Goal: Transaction & Acquisition: Purchase product/service

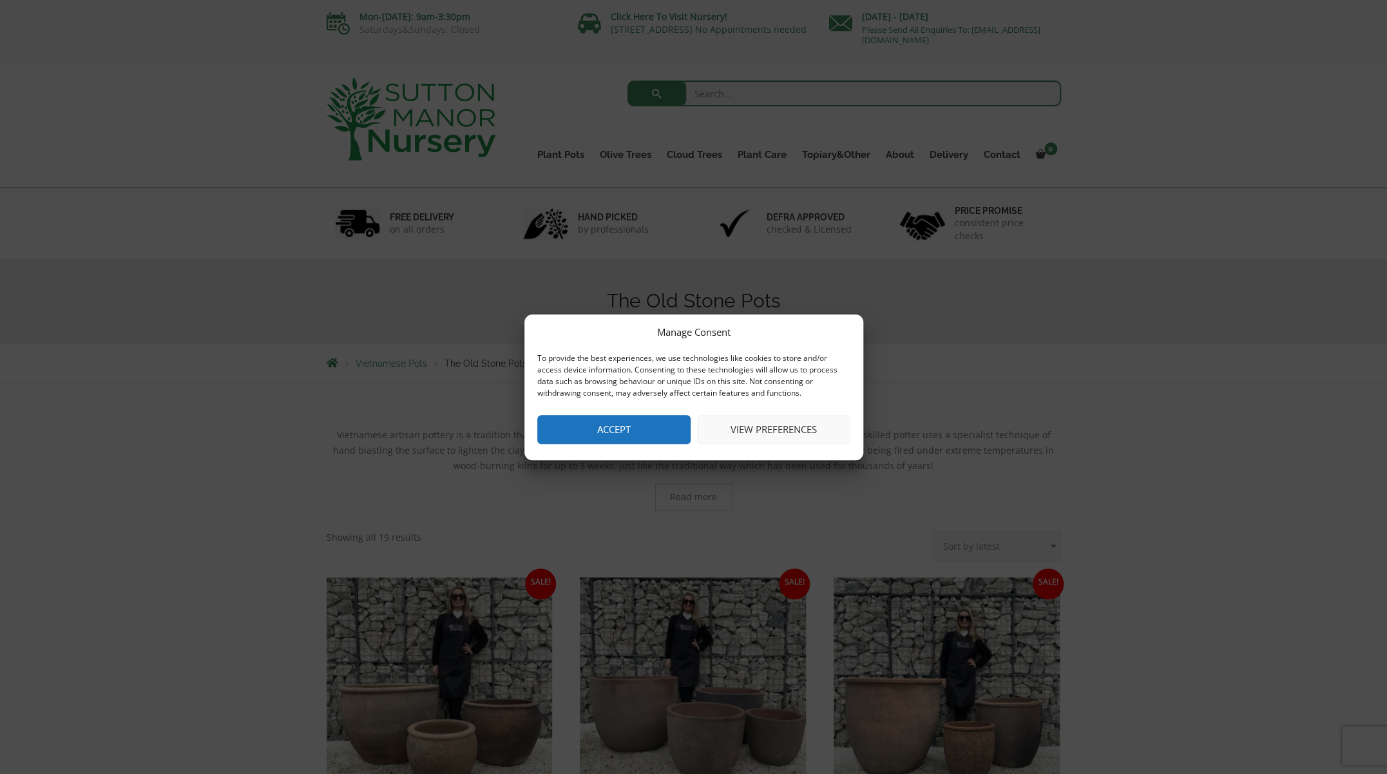
click at [641, 433] on button "Accept" at bounding box center [613, 429] width 153 height 29
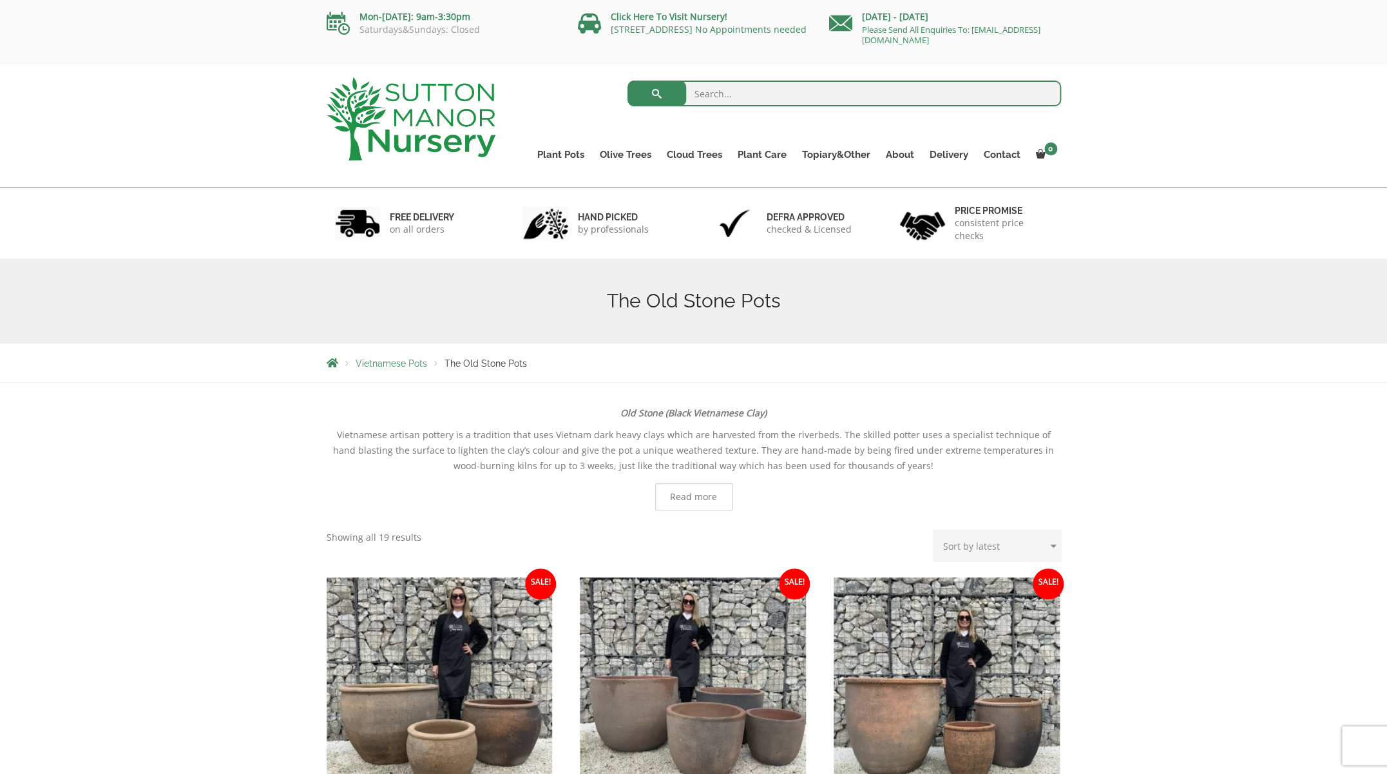
click at [420, 150] on img at bounding box center [411, 118] width 169 height 83
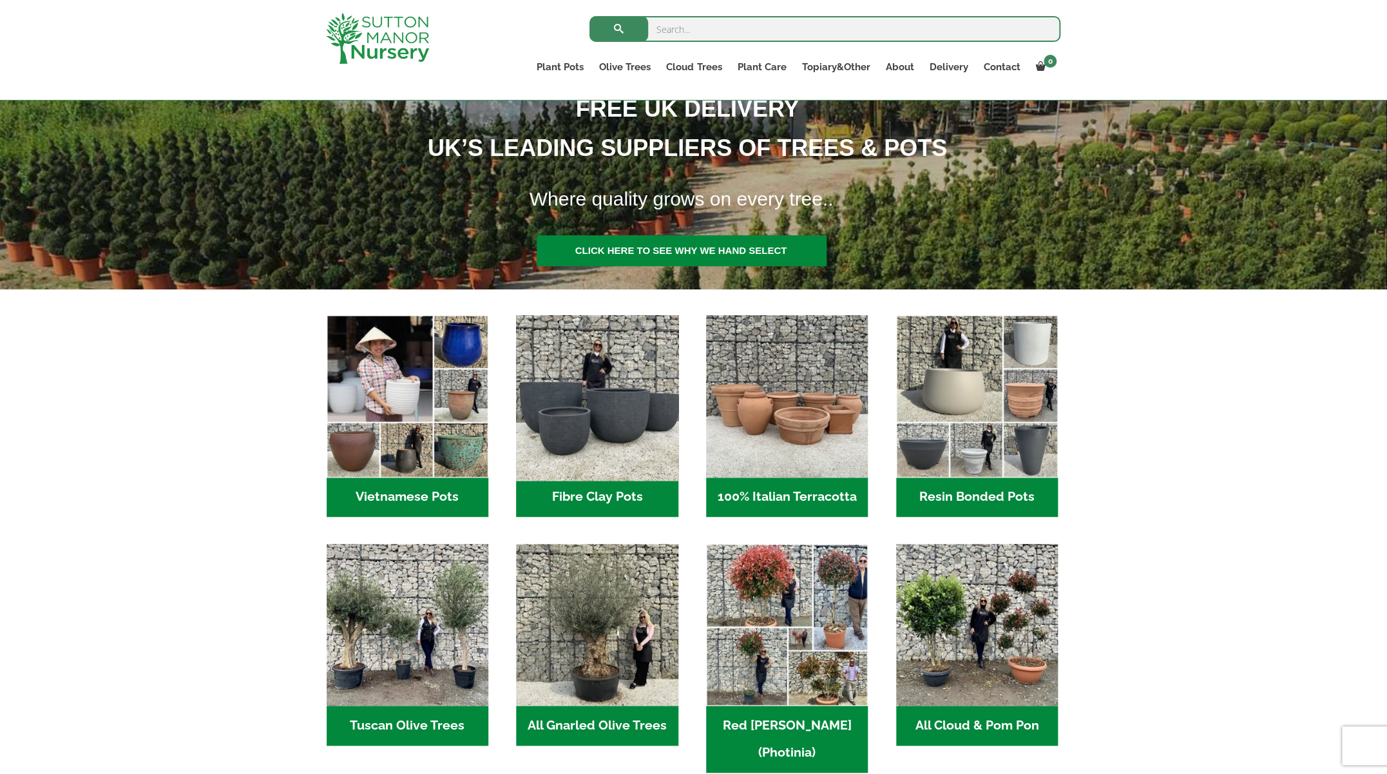
scroll to position [241, 0]
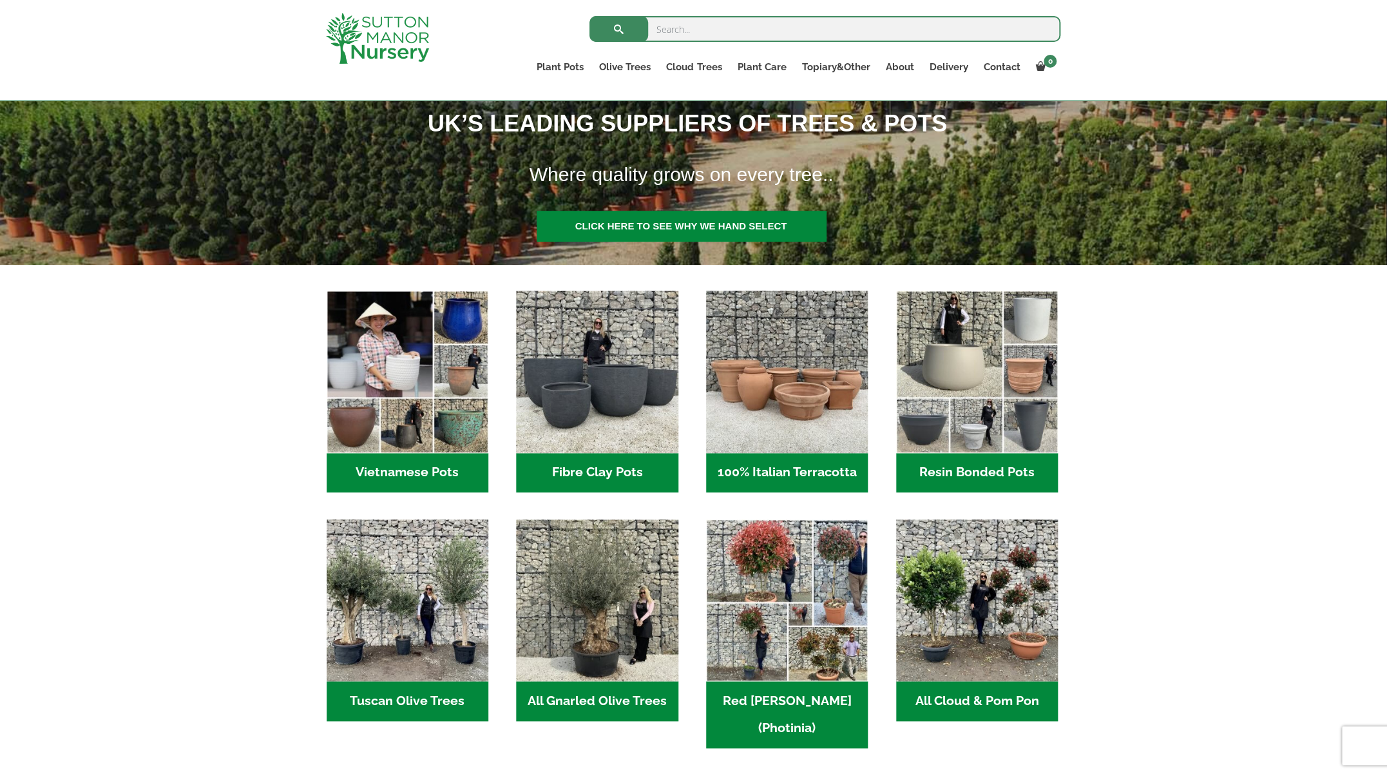
click at [583, 476] on h2 "Fibre Clay Pots (3)" at bounding box center [597, 473] width 162 height 40
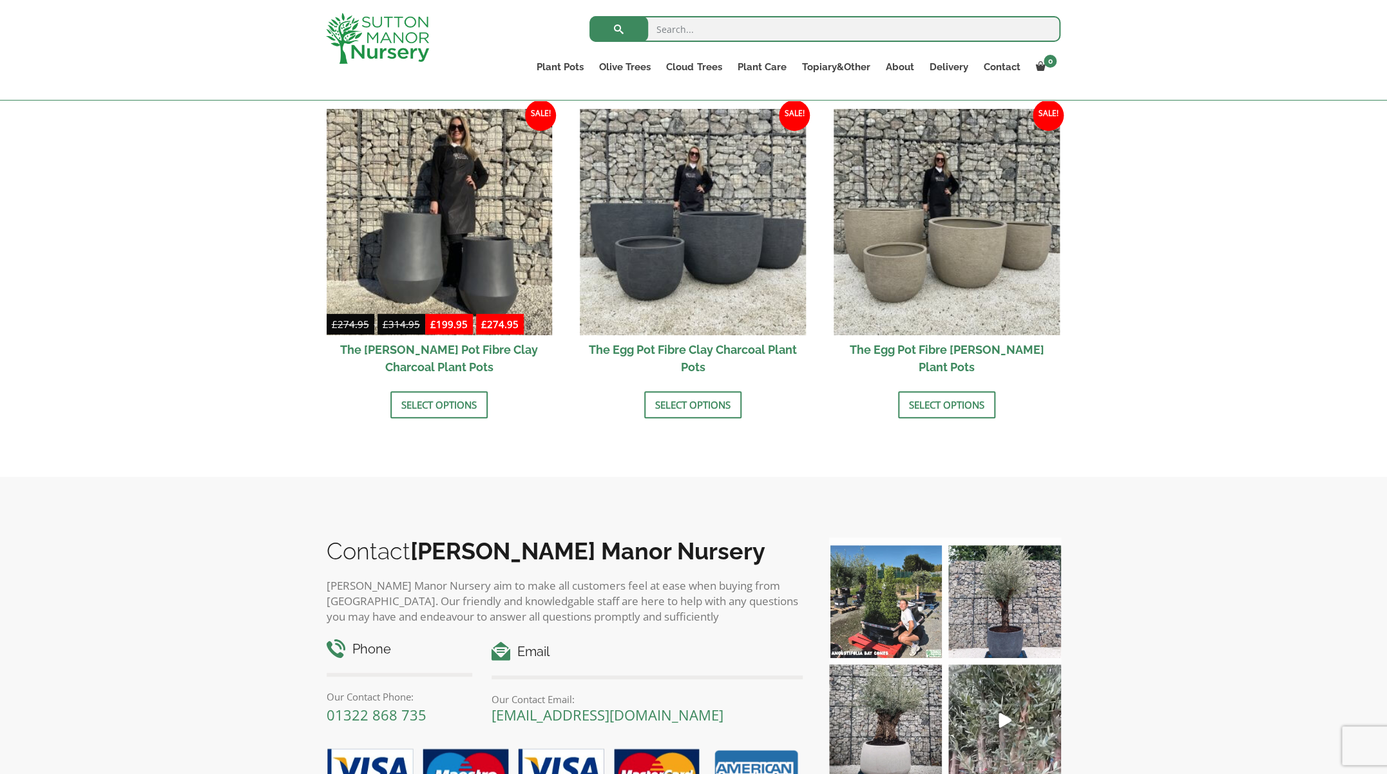
scroll to position [412, 0]
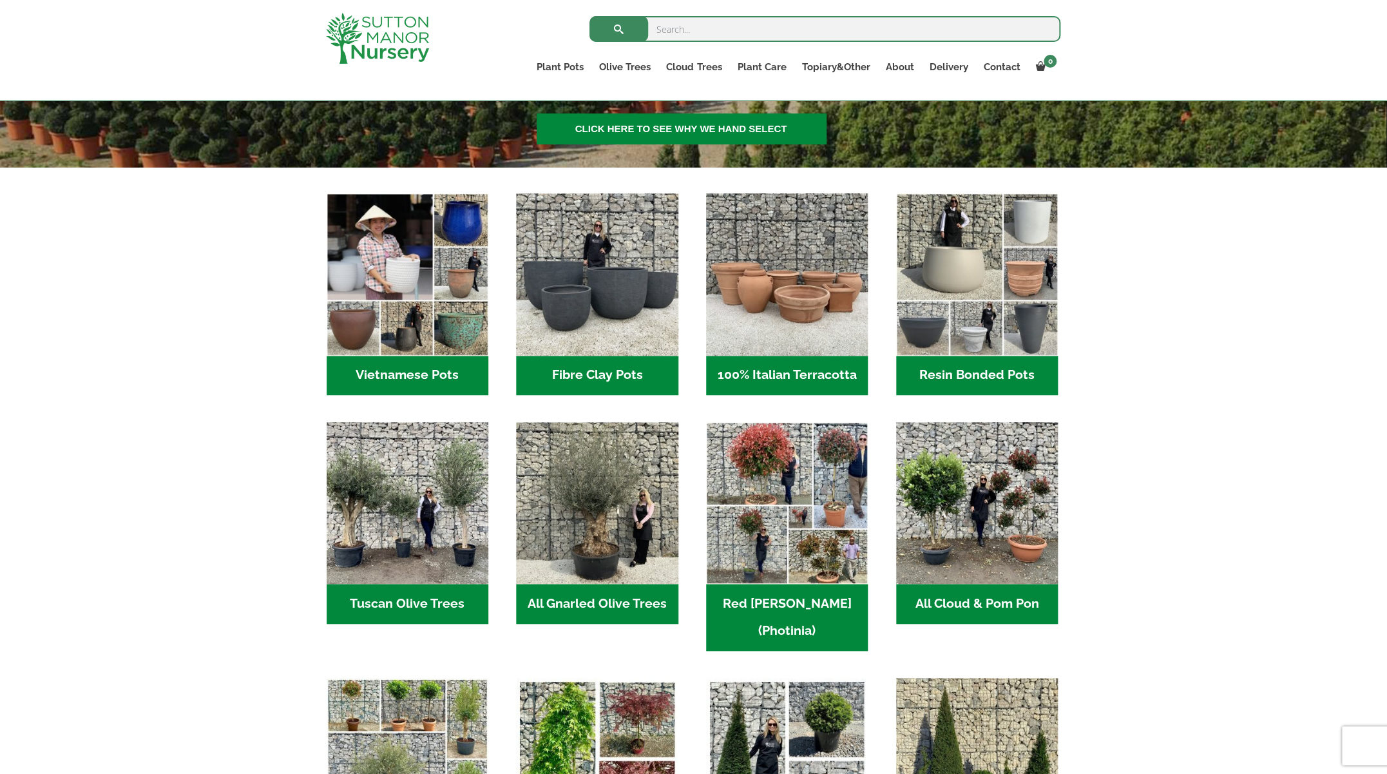
scroll to position [340, 0]
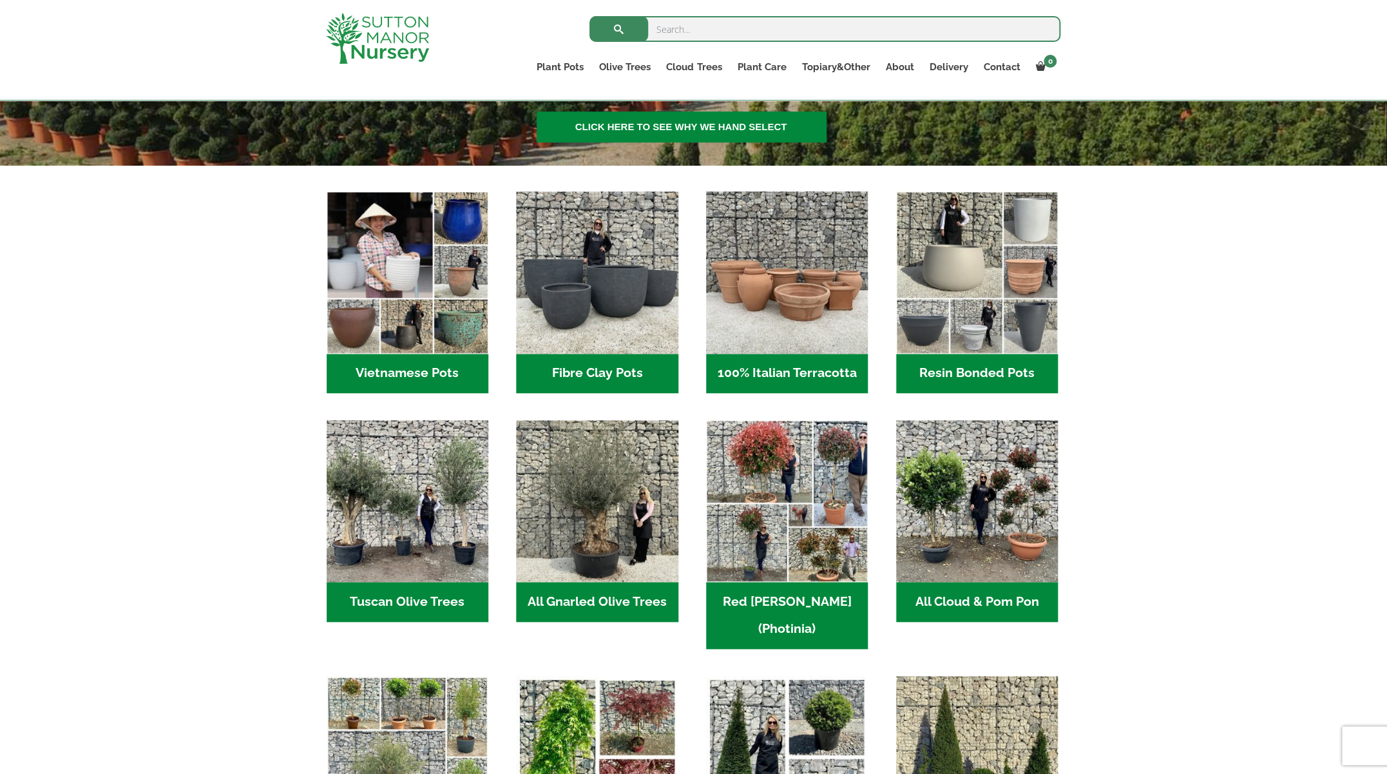
click at [961, 371] on h2 "Resin Bonded Pots (212)" at bounding box center [977, 374] width 162 height 40
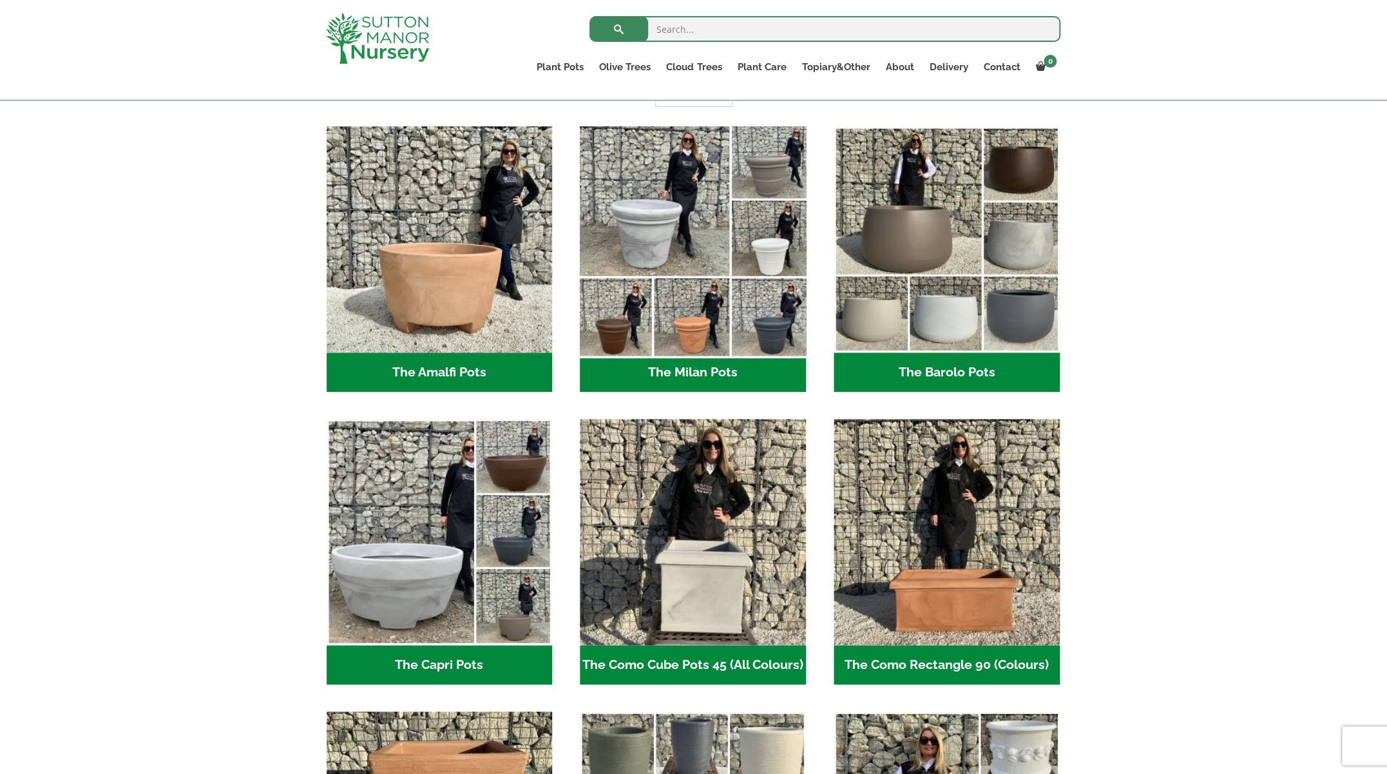
scroll to position [326, 0]
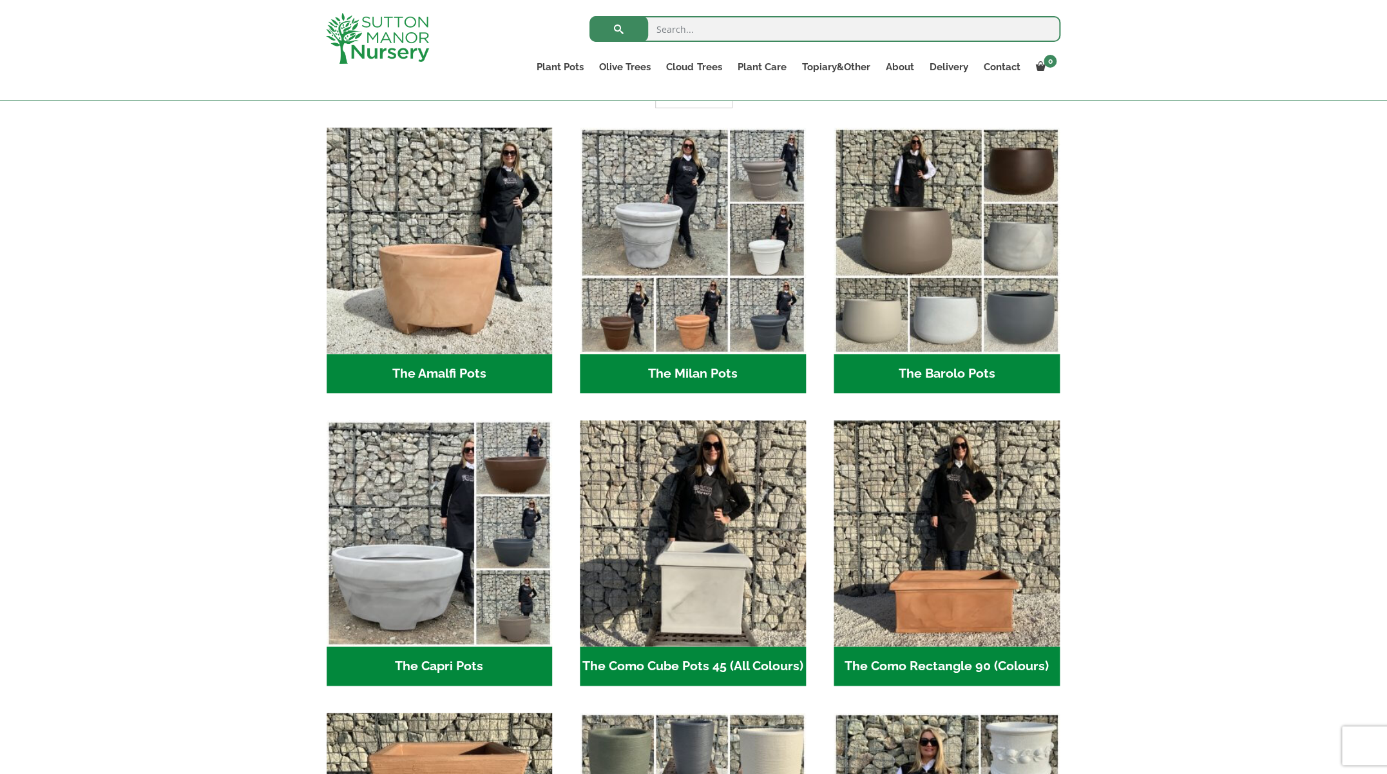
click at [701, 367] on h2 "The Milan Pots (35)" at bounding box center [693, 374] width 226 height 40
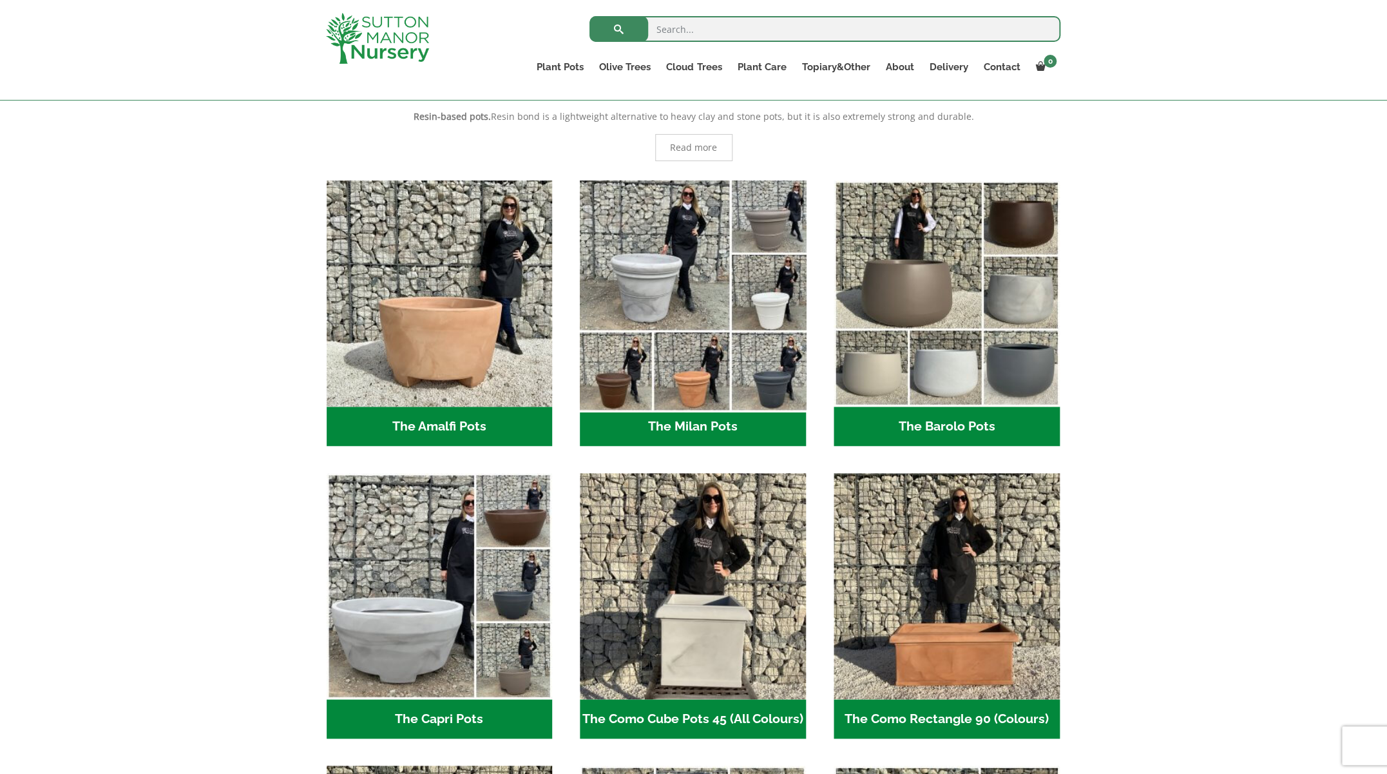
scroll to position [294, 0]
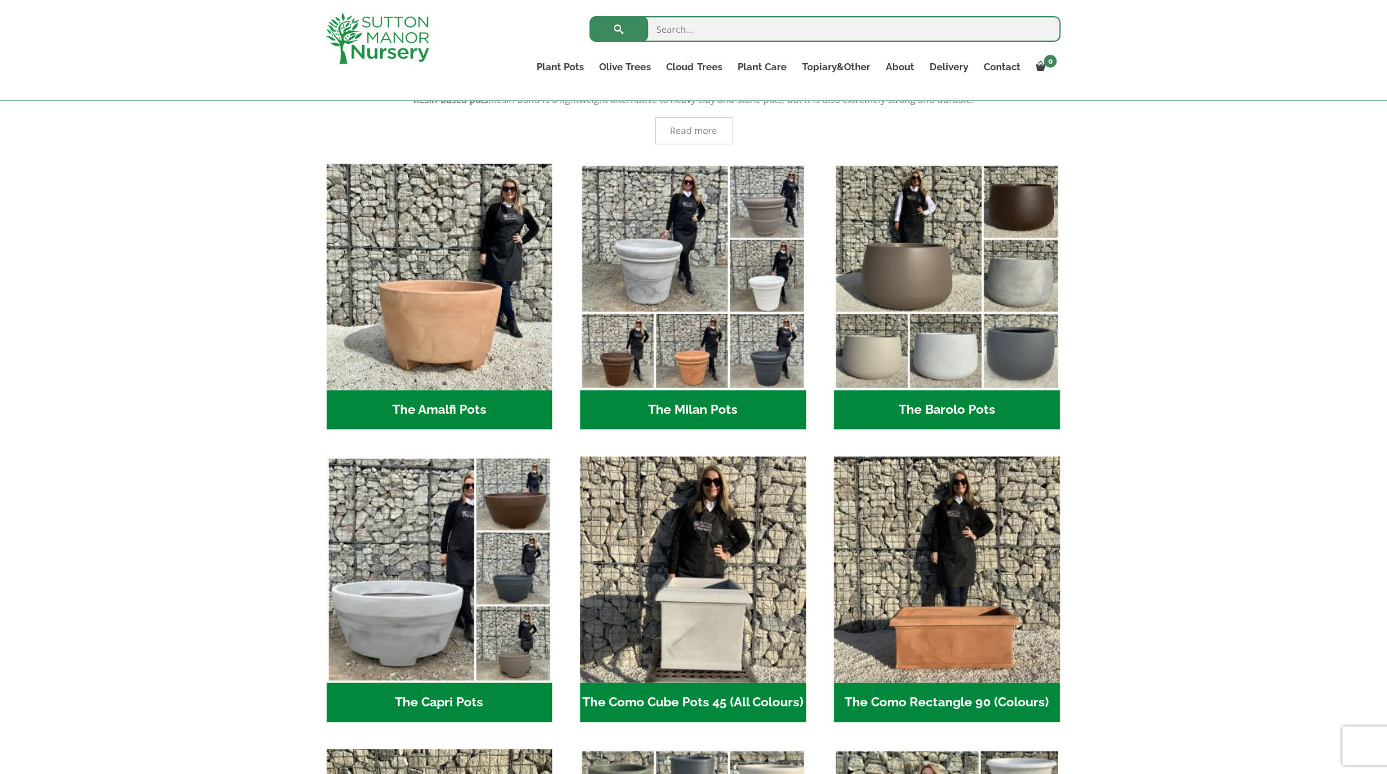
click at [405, 411] on h2 "The Amalfi Pots (3)" at bounding box center [440, 410] width 226 height 40
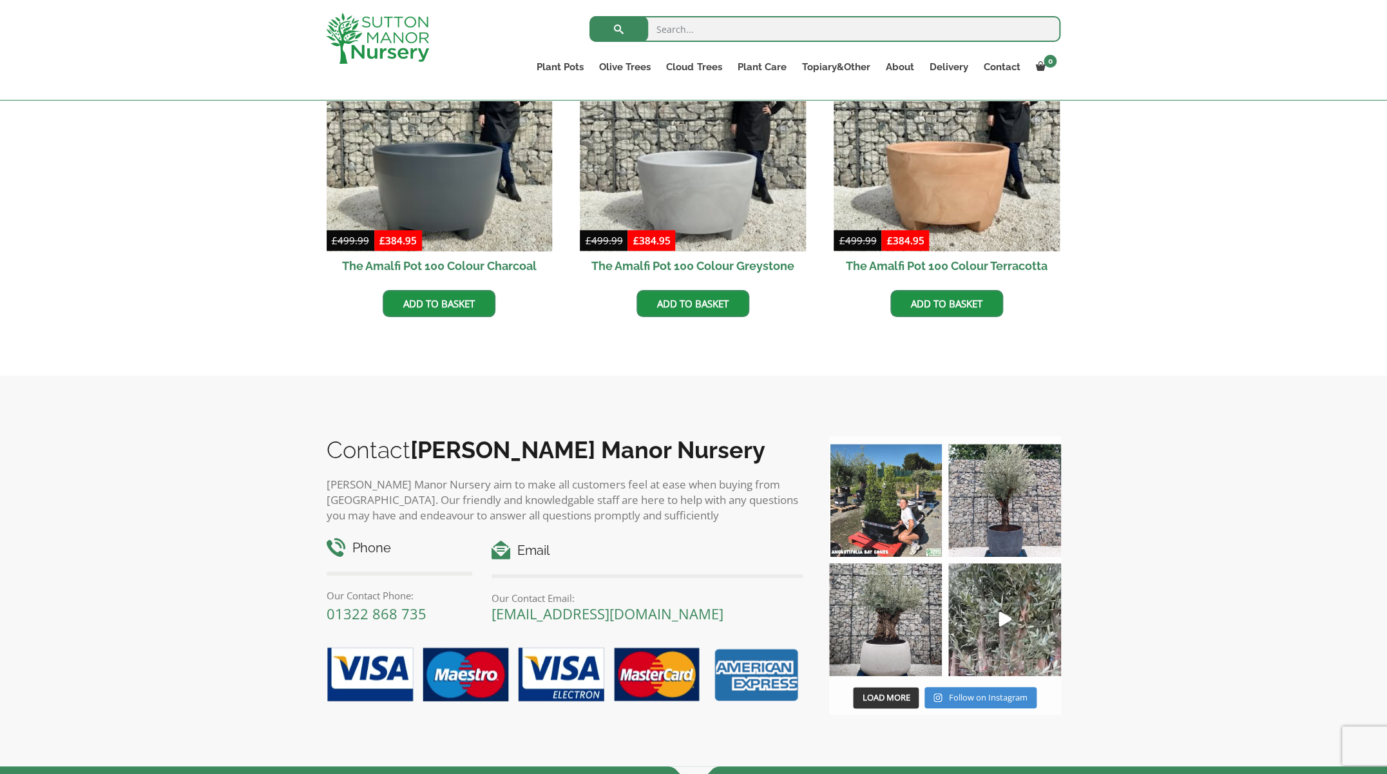
scroll to position [473, 0]
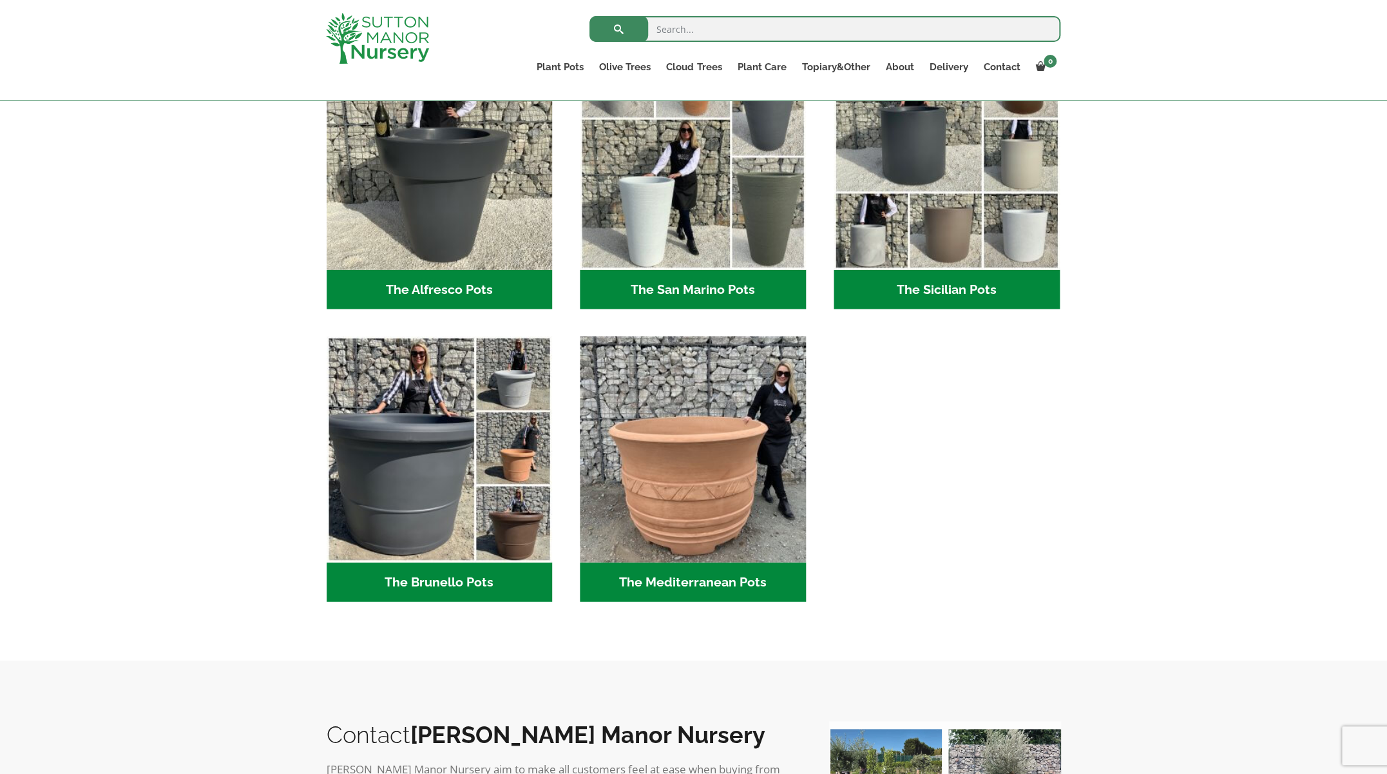
scroll to position [1603, 0]
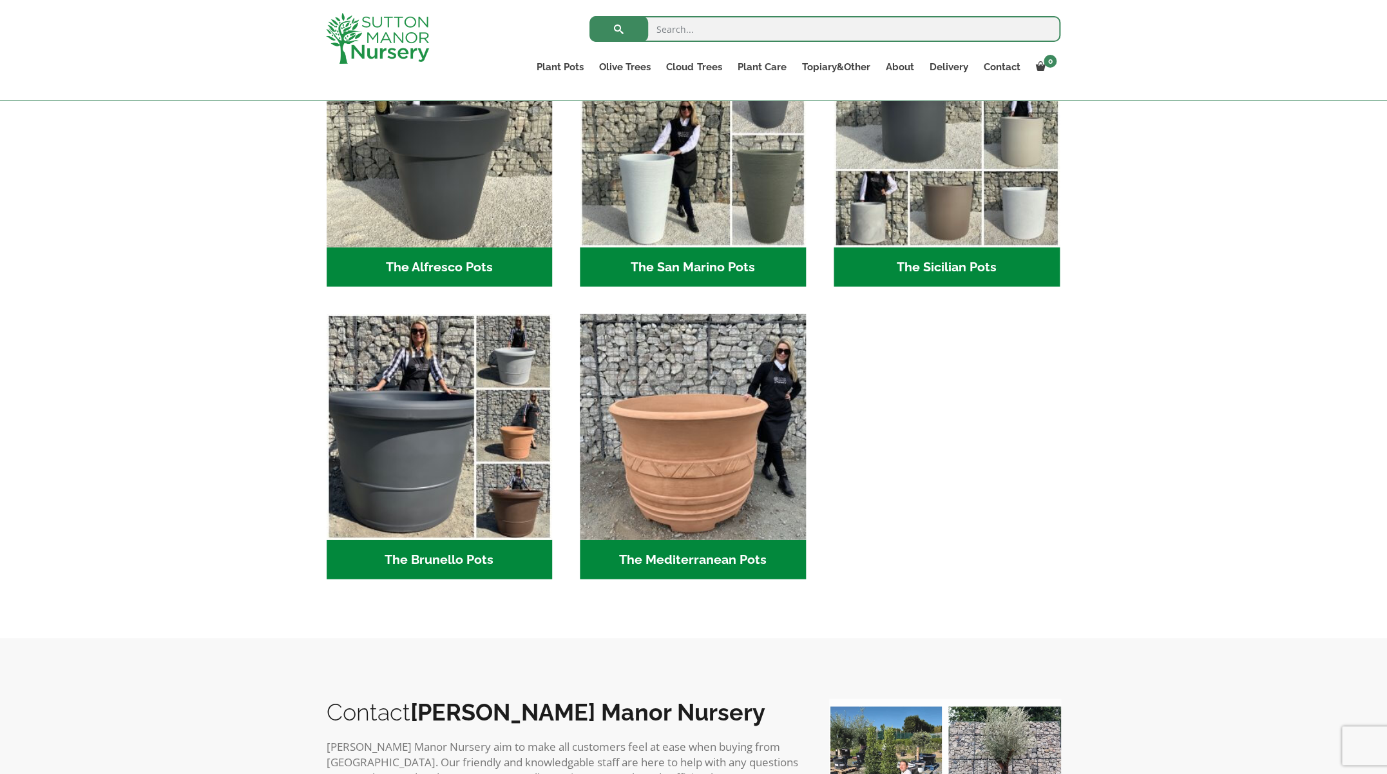
click at [673, 554] on h2 "The Mediterranean Pots (3)" at bounding box center [693, 560] width 226 height 40
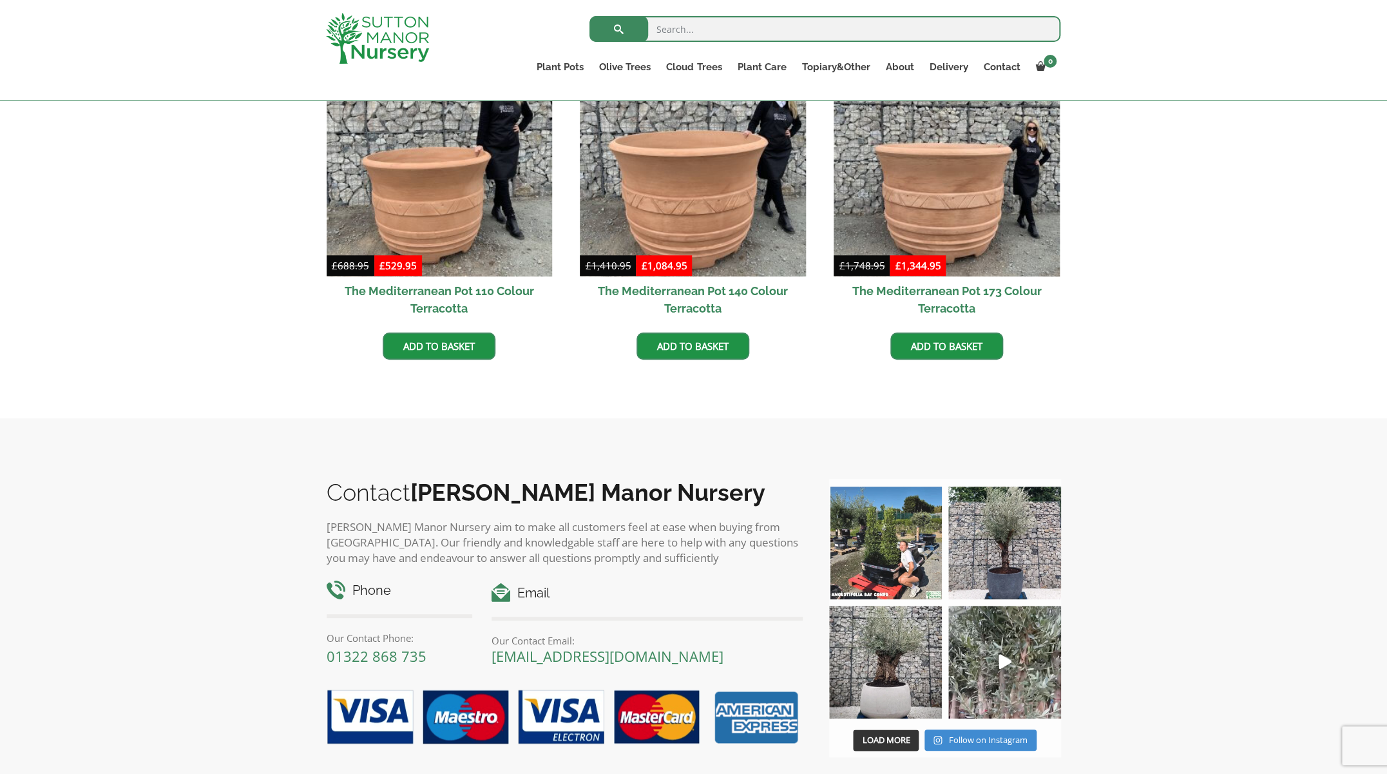
scroll to position [437, 0]
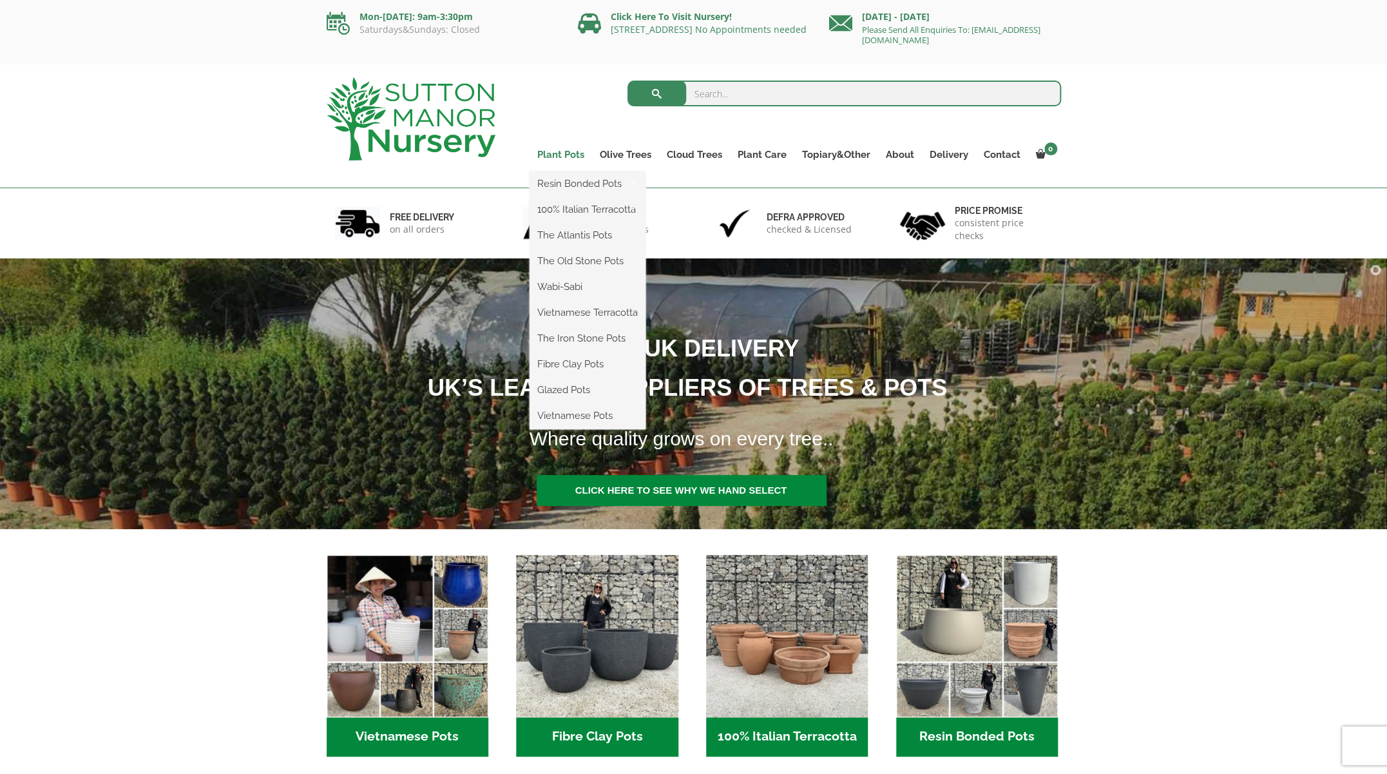
click at [558, 153] on link "Plant Pots" at bounding box center [561, 155] width 63 height 18
click at [559, 289] on link "Wabi-Sabi" at bounding box center [588, 286] width 116 height 19
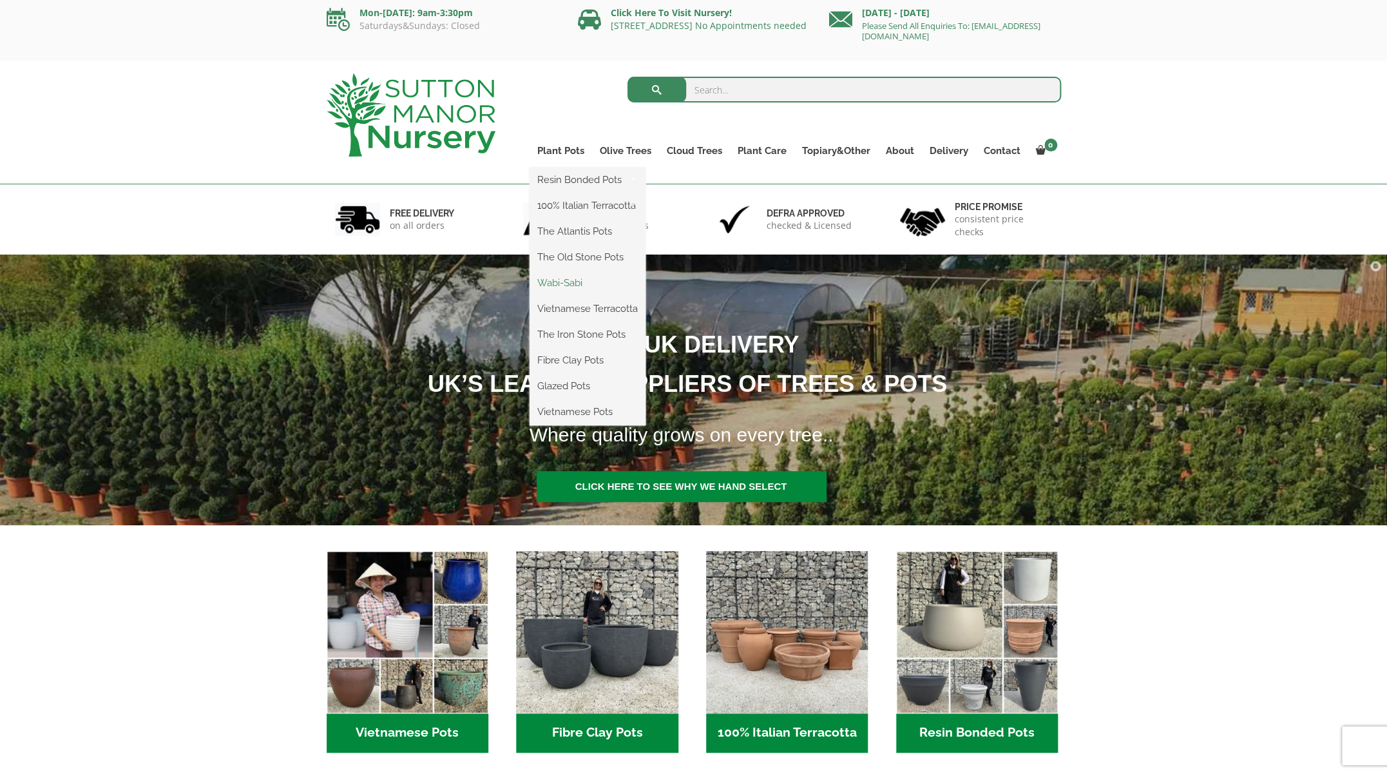
scroll to position [6, 0]
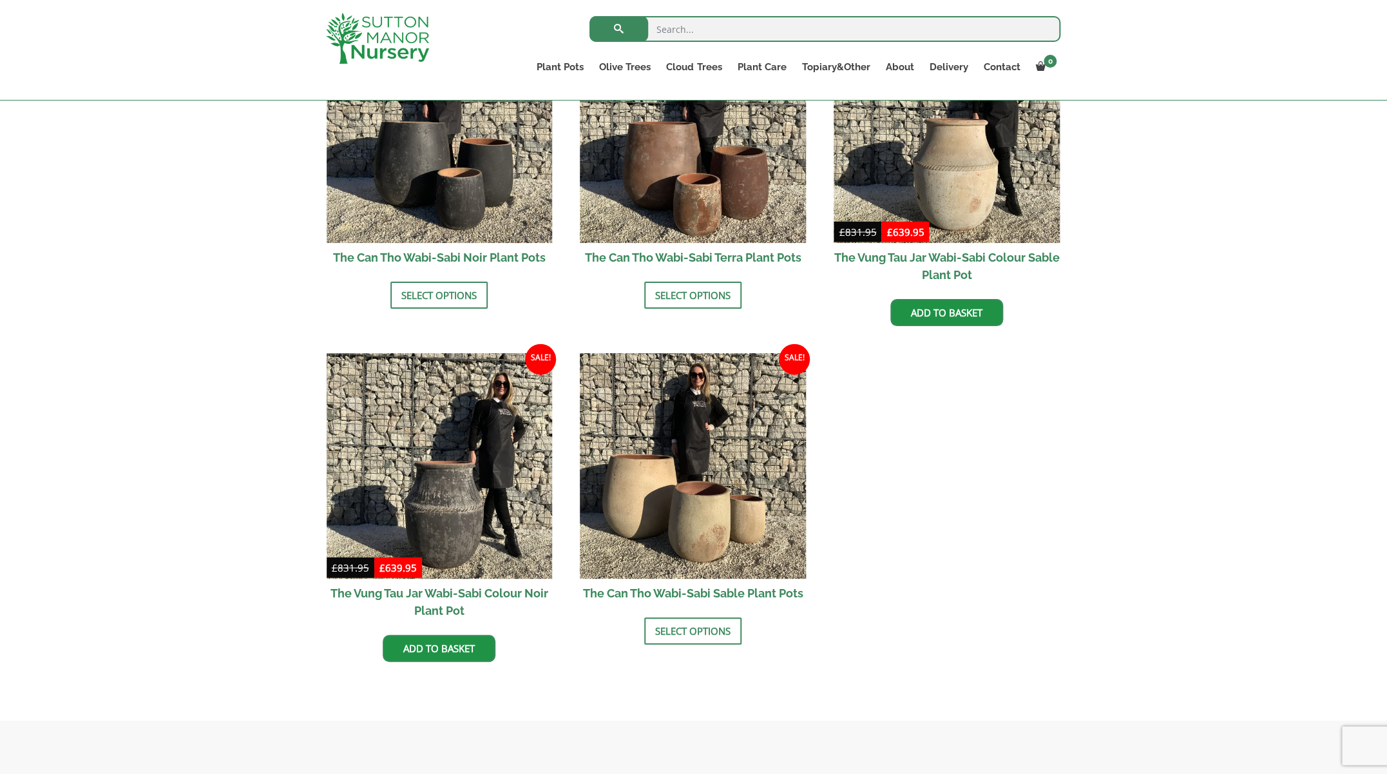
scroll to position [1422, 0]
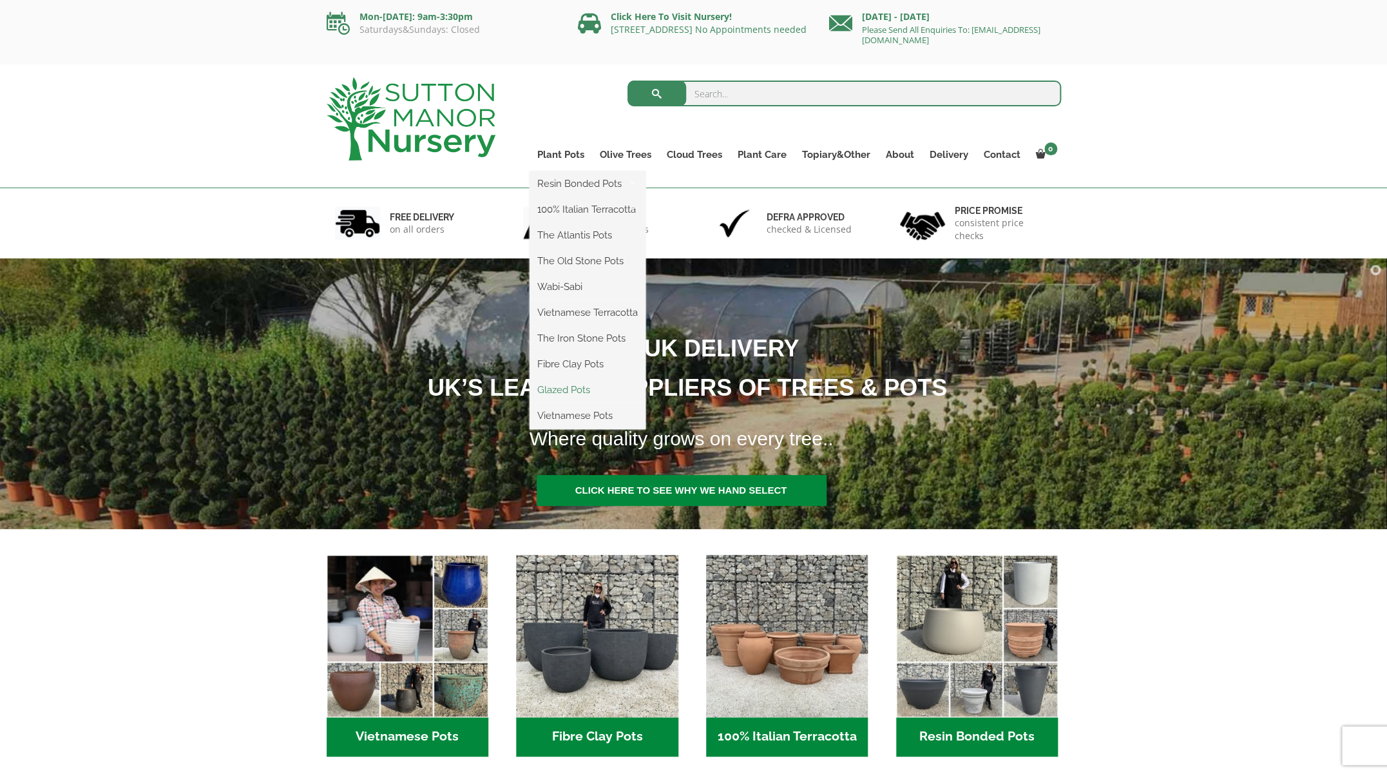
click at [555, 389] on link "Glazed Pots" at bounding box center [588, 389] width 116 height 19
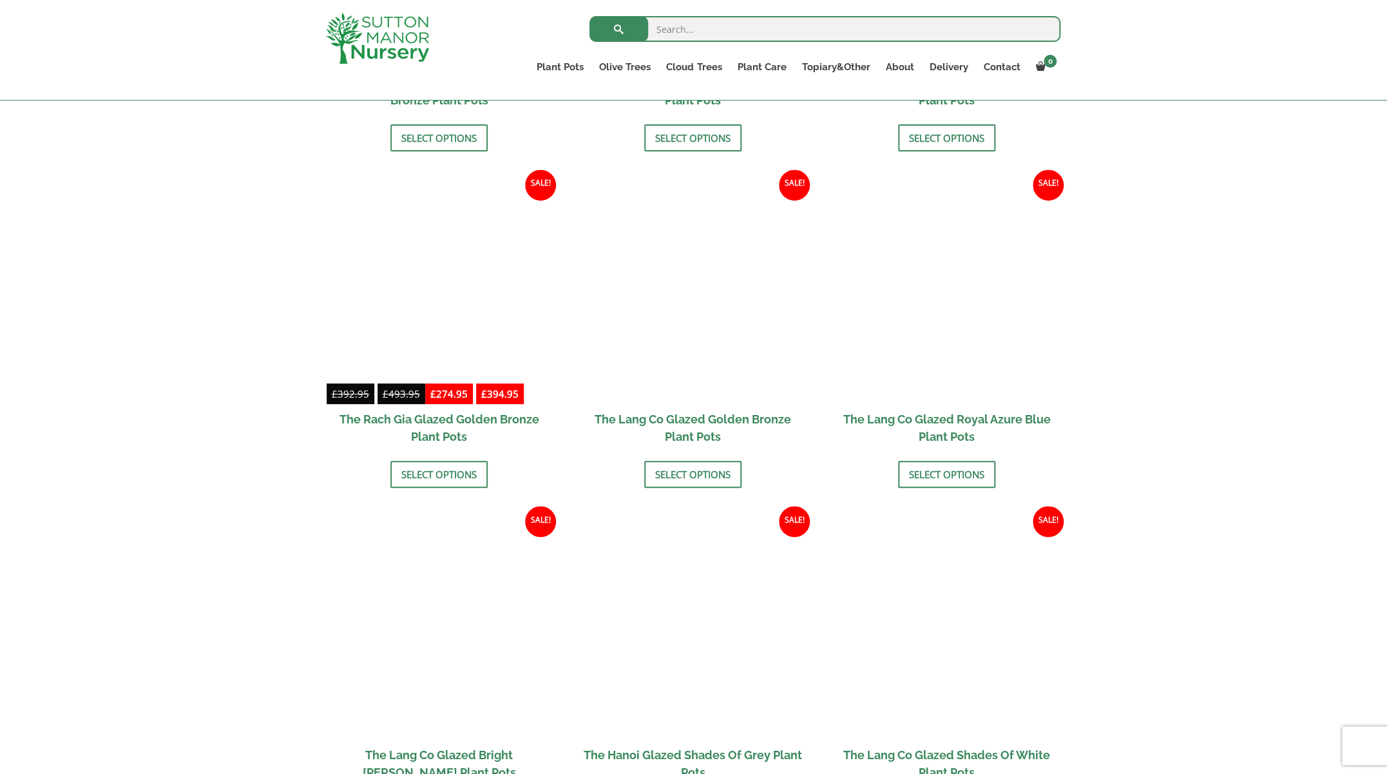
scroll to position [924, 0]
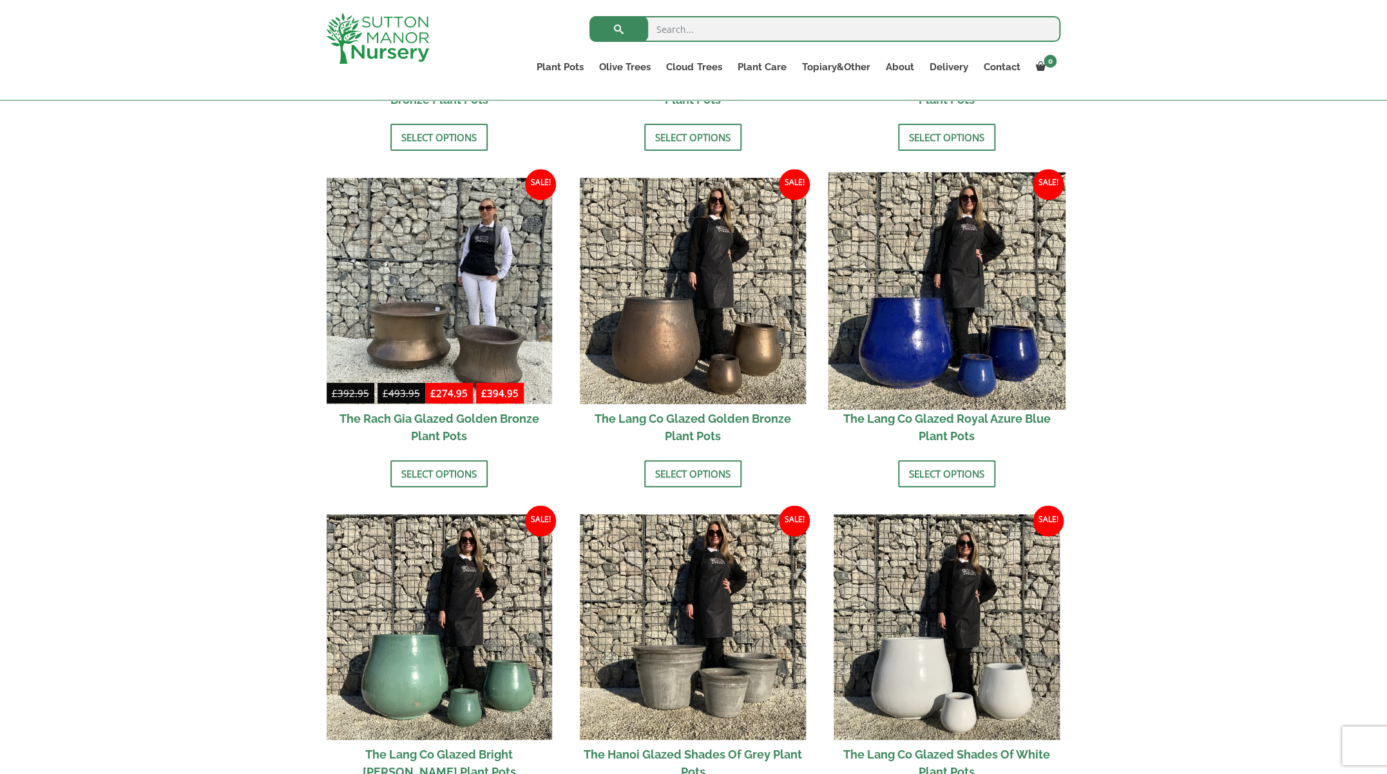
click at [924, 342] on img at bounding box center [946, 290] width 237 height 237
